Goal: Answer question/provide support

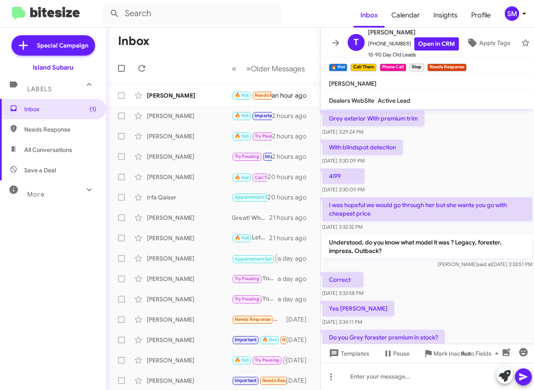
scroll to position [448, 0]
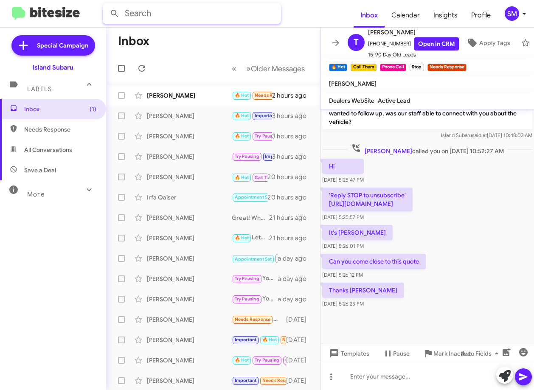
click at [198, 16] on input "text" at bounding box center [192, 13] width 178 height 20
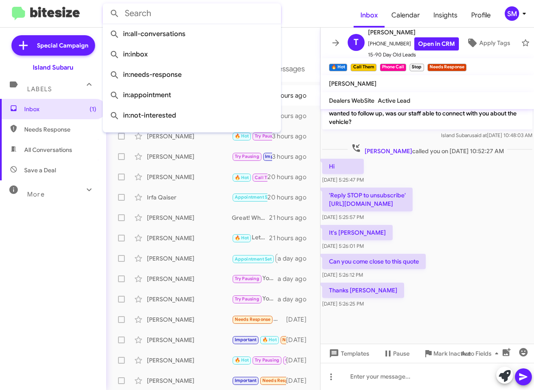
paste input "[PHONE_NUMBER]"
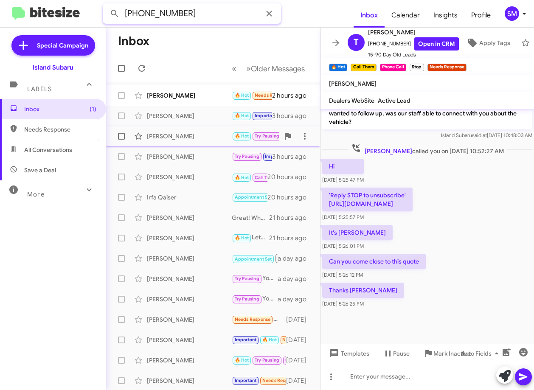
type input "[PHONE_NUMBER]"
click at [106, 5] on button at bounding box center [114, 13] width 17 height 17
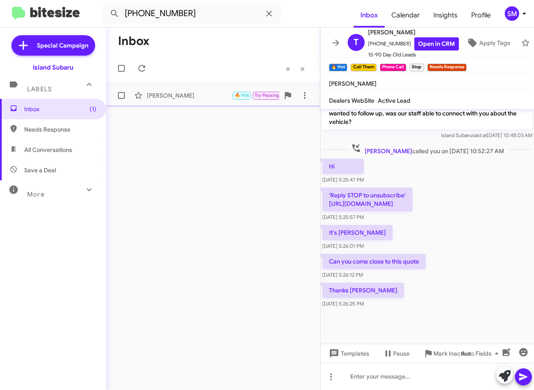
click at [187, 95] on div "[PERSON_NAME]" at bounding box center [189, 95] width 85 height 8
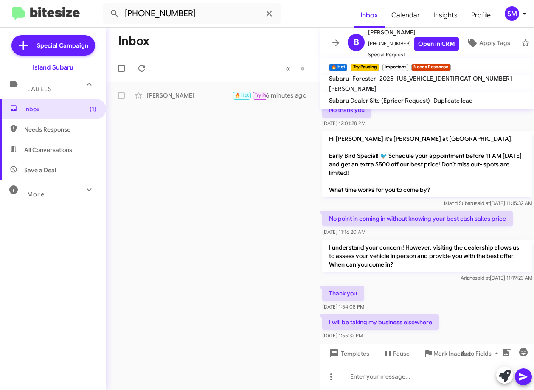
scroll to position [673, 0]
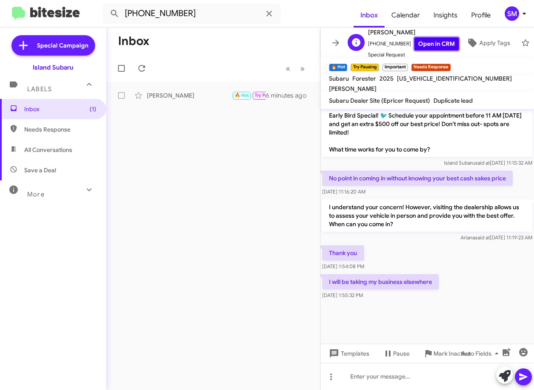
click at [426, 37] on link "Open in CRM" at bounding box center [436, 43] width 45 height 13
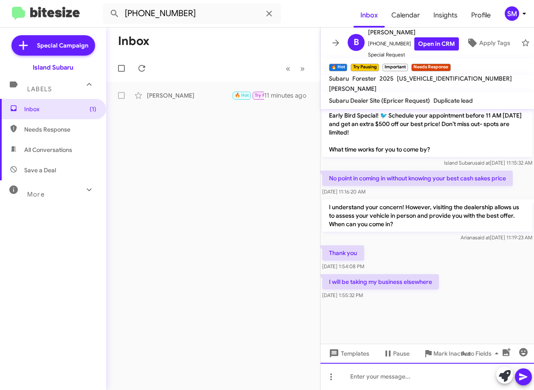
click at [368, 375] on div at bounding box center [426, 376] width 213 height 27
click at [384, 371] on div at bounding box center [426, 376] width 213 height 27
drag, startPoint x: 442, startPoint y: 291, endPoint x: 399, endPoint y: 286, distance: 43.5
click at [371, 290] on div "I will be taking my business elsewhere [DATE] 1:55:32 PM" at bounding box center [426, 286] width 213 height 29
click at [416, 285] on p "I will be taking my business elsewhere" at bounding box center [380, 281] width 117 height 15
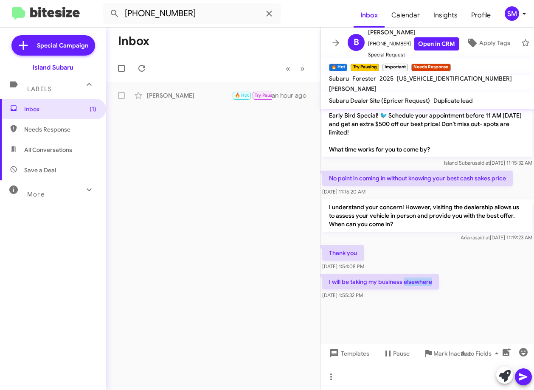
click at [416, 285] on p "I will be taking my business elsewhere" at bounding box center [380, 281] width 117 height 15
copy p "I will be taking my business elsewhere"
drag, startPoint x: 328, startPoint y: 177, endPoint x: 508, endPoint y: 183, distance: 180.0
click at [508, 183] on p "No point in coming in without knowing your best cash sakes price" at bounding box center [417, 178] width 190 height 15
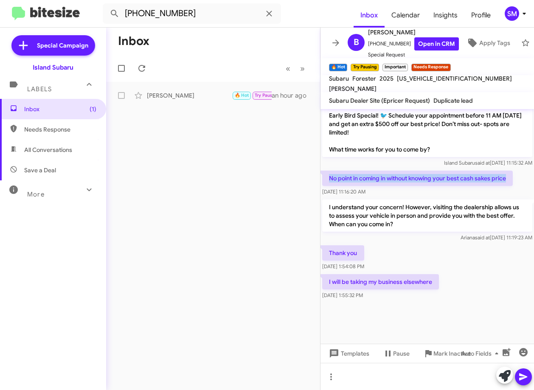
copy p "No point in coming in without knowing your best cash sakes price"
click at [363, 207] on p "I understand your concern! However, visiting the dealership allows us to assess…" at bounding box center [427, 215] width 210 height 32
click at [363, 218] on p "I understand your concern! However, visiting the dealership allows us to assess…" at bounding box center [427, 215] width 210 height 32
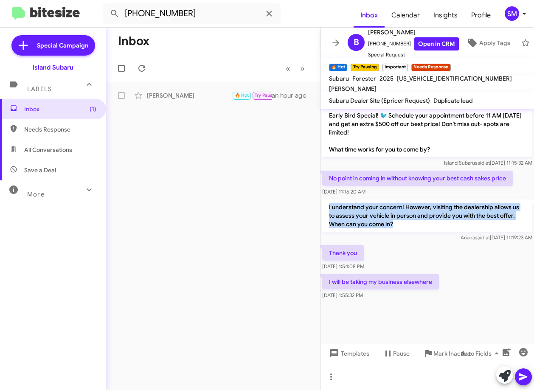
click at [363, 218] on p "I understand your concern! However, visiting the dealership allows us to assess…" at bounding box center [427, 215] width 210 height 32
copy p "I understand your concern! However, visiting the dealership allows us to assess…"
drag, startPoint x: 437, startPoint y: 282, endPoint x: 432, endPoint y: 286, distance: 7.2
click at [423, 292] on div "I will be taking my business elsewhere [DATE] 1:55:32 PM" at bounding box center [380, 286] width 117 height 25
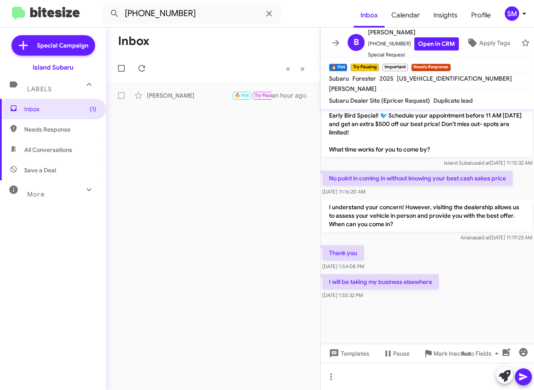
click at [429, 282] on p "I will be taking my business elsewhere" at bounding box center [380, 281] width 117 height 15
copy p "I will be taking my business elsewhere"
click at [341, 373] on div at bounding box center [426, 376] width 213 height 27
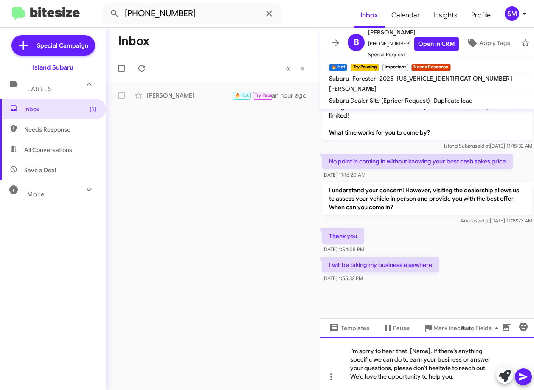
click at [430, 351] on div "I’m sorry to hear that, [Name]. If there’s anything specific we can do to earn …" at bounding box center [426, 363] width 213 height 53
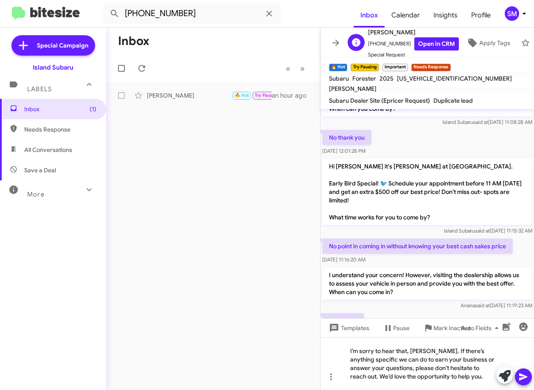
click at [403, 30] on span "[PERSON_NAME]" at bounding box center [413, 32] width 91 height 10
click at [438, 40] on link "Open in CRM" at bounding box center [436, 43] width 45 height 13
click at [424, 351] on div "I’m sorry to hear that, [PERSON_NAME]. If there’s anything specific we can do t…" at bounding box center [426, 363] width 213 height 53
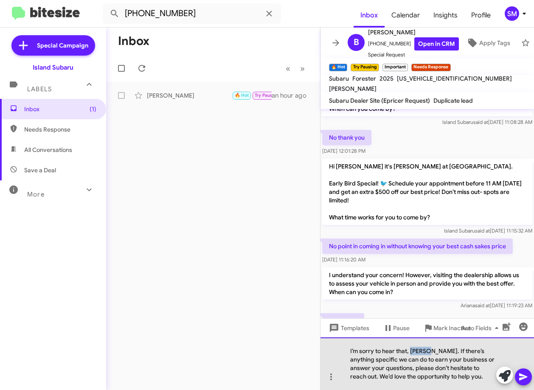
click at [424, 351] on div "I’m sorry to hear that, [PERSON_NAME]. If there’s anything specific we can do t…" at bounding box center [426, 363] width 213 height 53
click at [458, 377] on div "I’m sorry to hear that, [PERSON_NAME]. If there’s anything specific we can do t…" at bounding box center [426, 363] width 213 height 53
click at [460, 378] on div "I’m sorry to hear that, [PERSON_NAME]. If there’s anything specific we can do t…" at bounding box center [426, 363] width 213 height 53
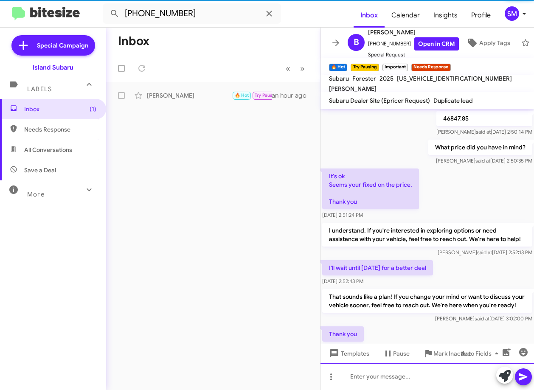
scroll to position [42, 0]
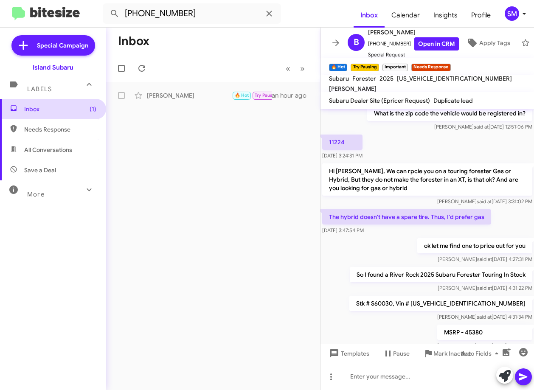
click at [45, 112] on span "Inbox (1)" at bounding box center [60, 109] width 72 height 8
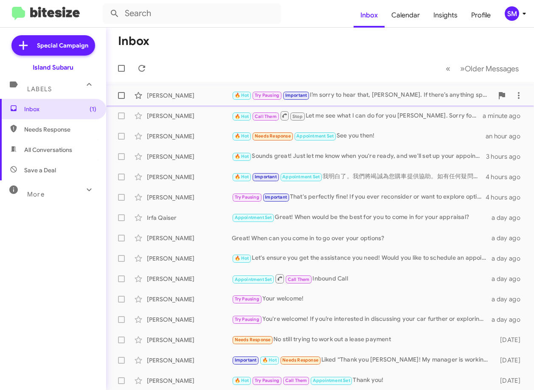
click at [188, 92] on div "[PERSON_NAME]" at bounding box center [189, 95] width 85 height 8
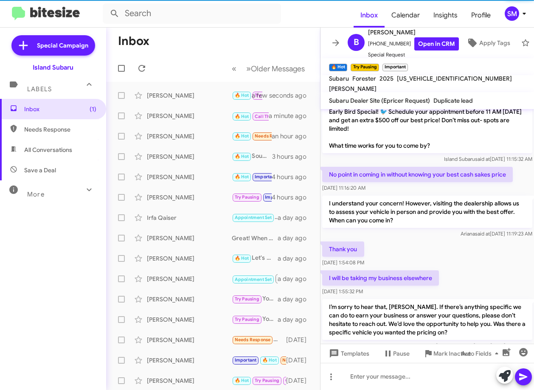
scroll to position [639, 0]
